Goal: Task Accomplishment & Management: Use online tool/utility

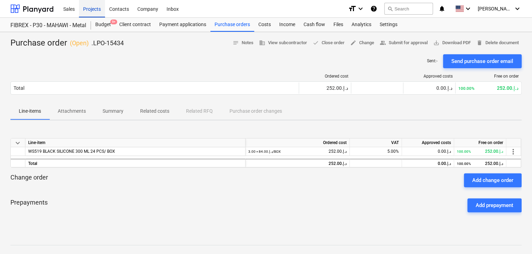
click at [83, 14] on div "Projects" at bounding box center [92, 9] width 26 height 18
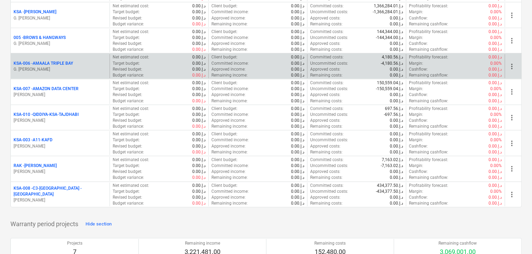
scroll to position [800, 0]
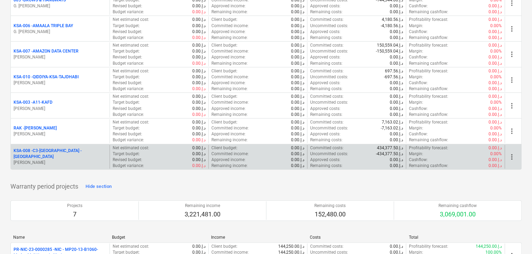
click at [74, 152] on p "KSA-008 - C3-[GEOGRAPHIC_DATA] -[GEOGRAPHIC_DATA]" at bounding box center [60, 154] width 93 height 12
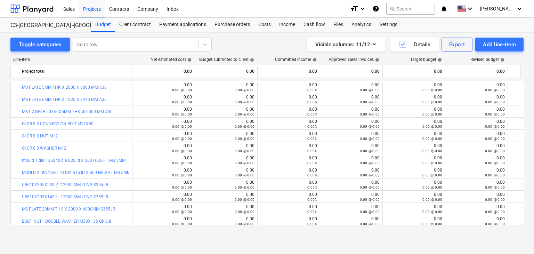
scroll to position [38, 0]
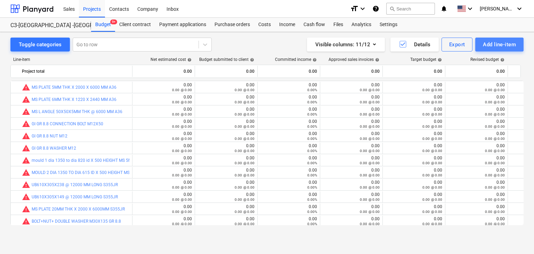
click at [478, 47] on button "Add line-item" at bounding box center [499, 45] width 48 height 14
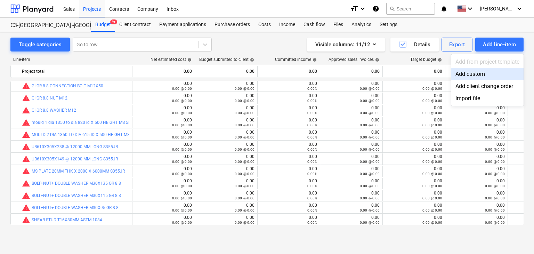
click at [473, 68] on div "Add custom" at bounding box center [487, 74] width 72 height 12
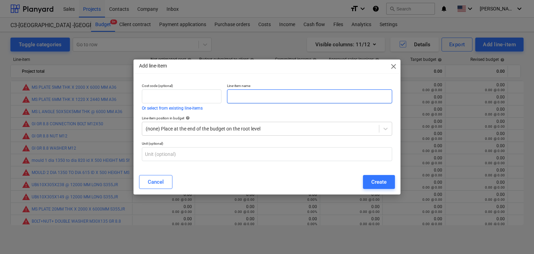
scroll to position [38, 0]
click at [298, 102] on input "text" at bounding box center [309, 96] width 165 height 14
paste input "GI GR 8.8 M30X80 HEX BOLT"
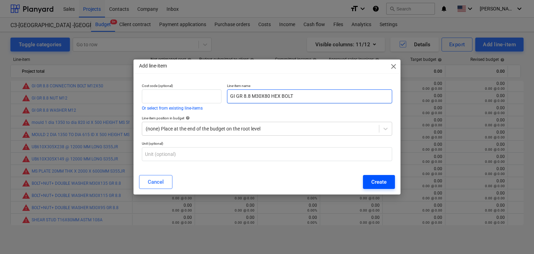
type input "GI GR 8.8 M30X80 HEX BOLT"
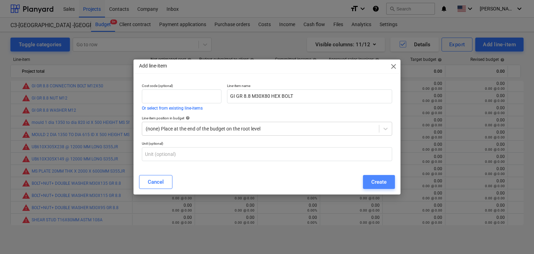
click at [379, 185] on div "Create" at bounding box center [378, 181] width 15 height 9
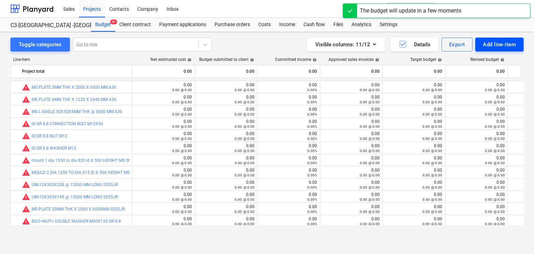
scroll to position [38, 0]
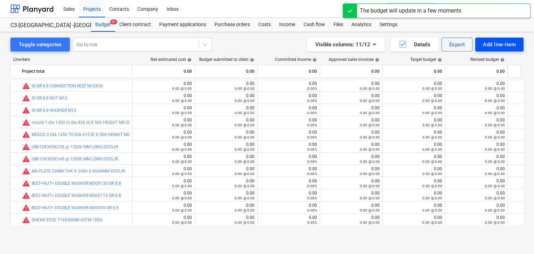
click at [502, 48] on div "Add line-item" at bounding box center [499, 44] width 33 height 9
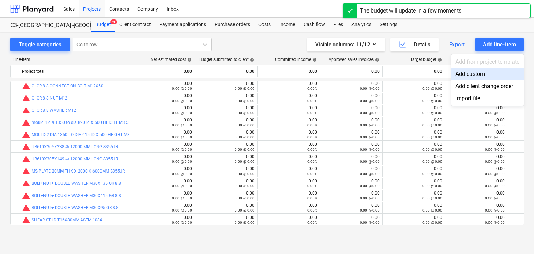
click at [478, 70] on div "Add custom" at bounding box center [487, 74] width 72 height 12
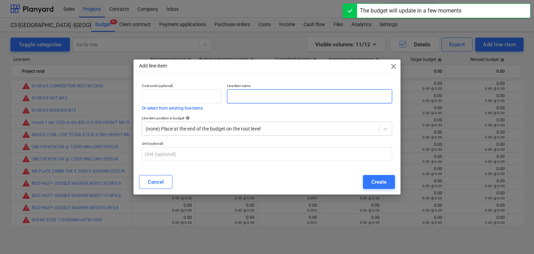
click at [244, 100] on input "text" at bounding box center [309, 96] width 165 height 14
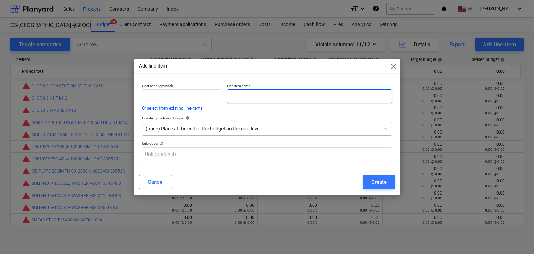
paste input "GI GR 8.8 M30X120 HEX BOLT"
type input "GI GR 8.8 M30X120 HEX BOLT"
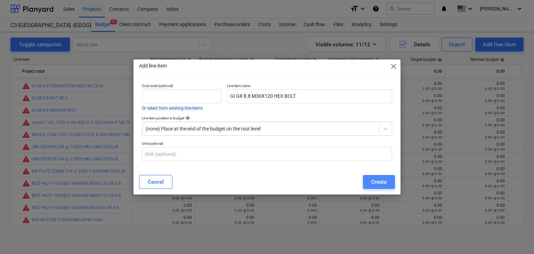
click at [392, 181] on button "Create" at bounding box center [379, 182] width 32 height 14
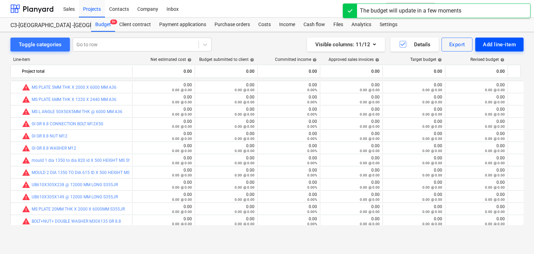
scroll to position [38, 0]
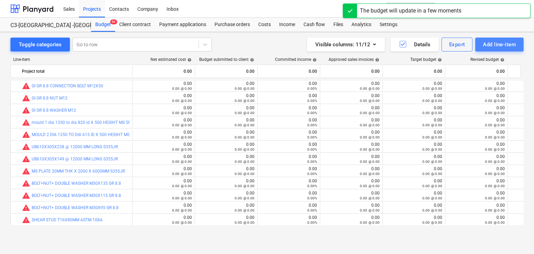
click at [500, 48] on div "Add line-item" at bounding box center [499, 44] width 33 height 9
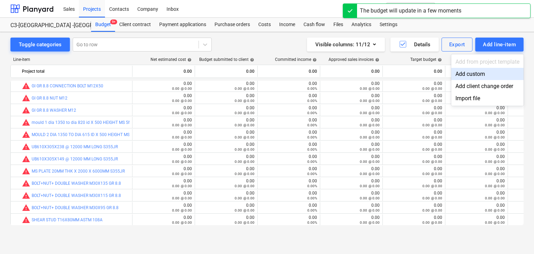
click at [478, 74] on div "Add custom" at bounding box center [487, 74] width 72 height 12
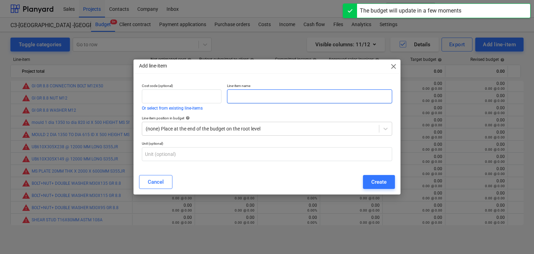
click at [239, 93] on input "text" at bounding box center [309, 96] width 165 height 14
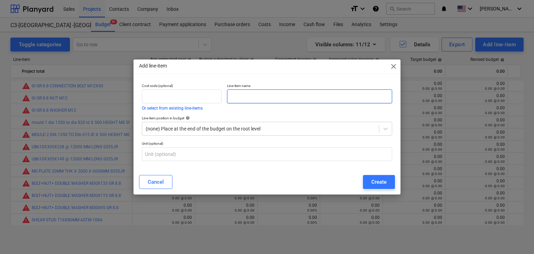
paste input "GI GR 8.8 M30X95 HEX BOLT"
type input "GI GR 8.8 M30X95 HEX BOLT"
click at [377, 174] on div "Cancel Create" at bounding box center [267, 181] width 264 height 19
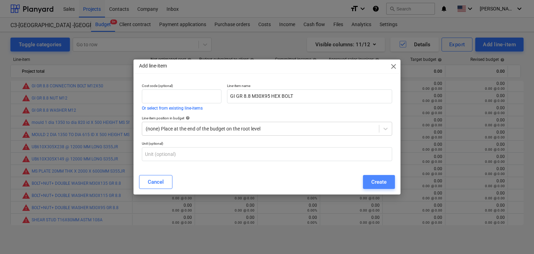
click at [378, 180] on div "Create" at bounding box center [378, 181] width 15 height 9
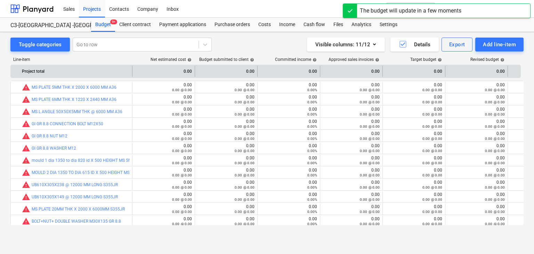
scroll to position [38, 0]
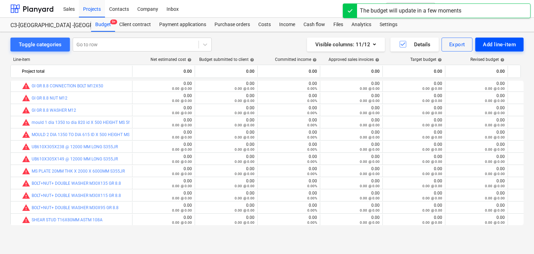
click at [501, 42] on div "Add line-item" at bounding box center [499, 44] width 33 height 9
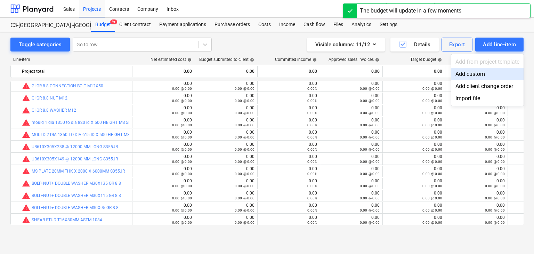
click at [480, 72] on div "Add custom" at bounding box center [487, 74] width 72 height 12
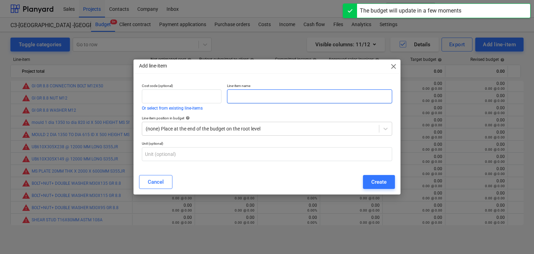
click at [241, 99] on input "text" at bounding box center [309, 96] width 165 height 14
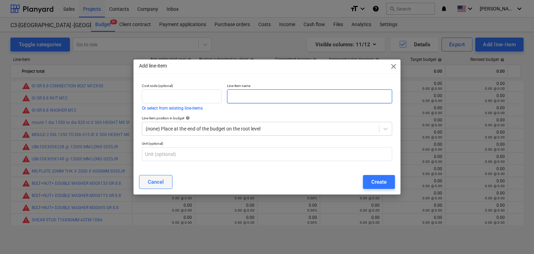
paste input "GI GR 8.8 M30 NUT"
type input "GI GR 8.8 M30 NUT"
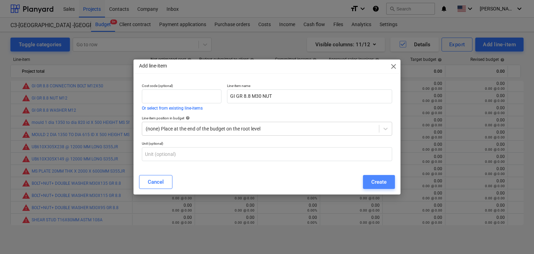
click at [370, 178] on button "Create" at bounding box center [379, 182] width 32 height 14
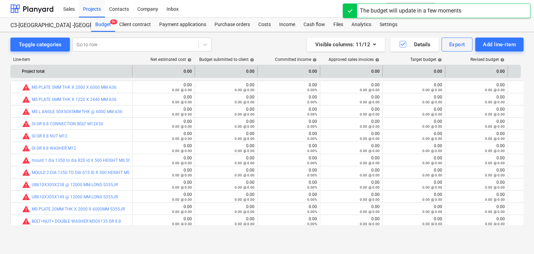
scroll to position [38, 0]
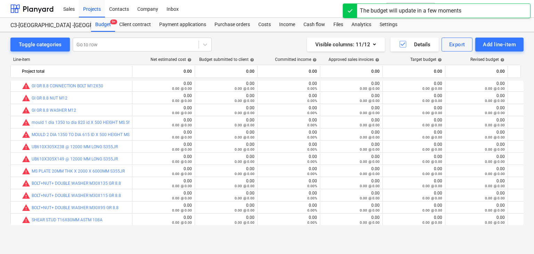
click at [502, 31] on div "Budget 9+ Client contract Payment applications Purchase orders Costs Income Cas…" at bounding box center [307, 25] width 433 height 14
click at [492, 45] on div "Add line-item" at bounding box center [499, 44] width 33 height 9
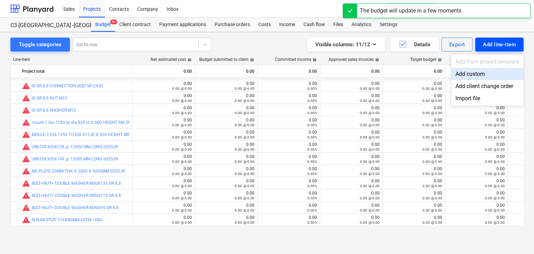
click at [472, 74] on div "Add custom" at bounding box center [487, 74] width 72 height 12
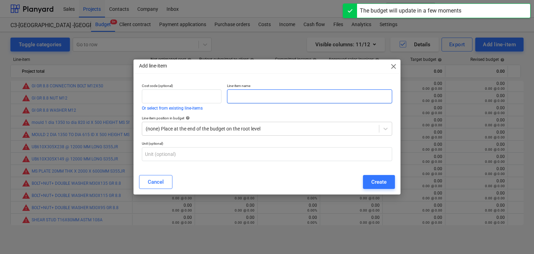
click at [254, 99] on input "text" at bounding box center [309, 96] width 165 height 14
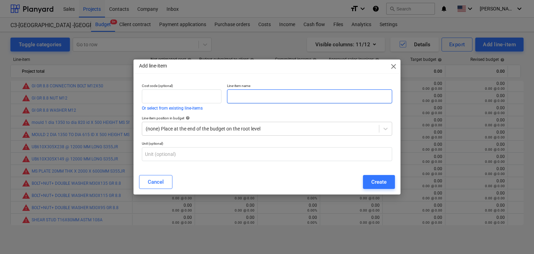
paste input "GI GR 8.8 M30 WASHER"
type input "GI GR 8.8 M30 WASHER"
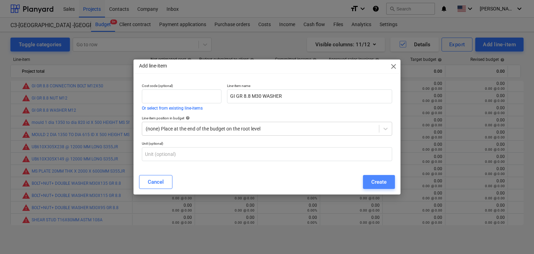
click at [381, 184] on div "Create" at bounding box center [378, 181] width 15 height 9
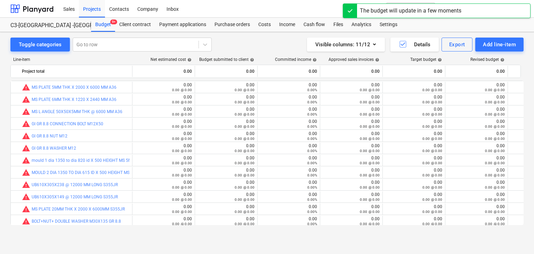
scroll to position [38, 0]
